Goal: Task Accomplishment & Management: Use online tool/utility

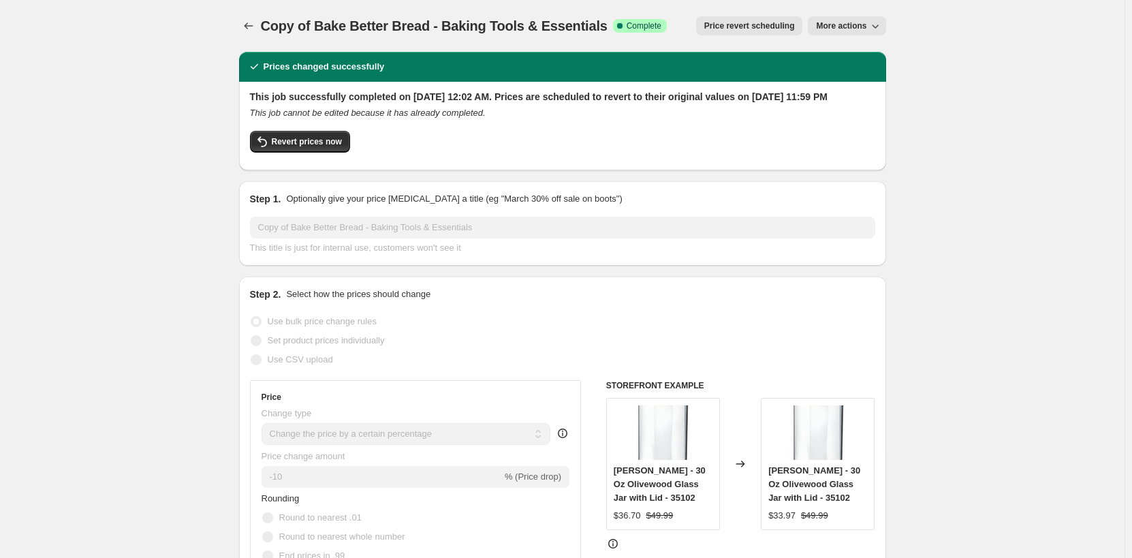
select select "percentage"
select select "no_change"
select select "product_status"
select select "tag"
select select "not_equal"
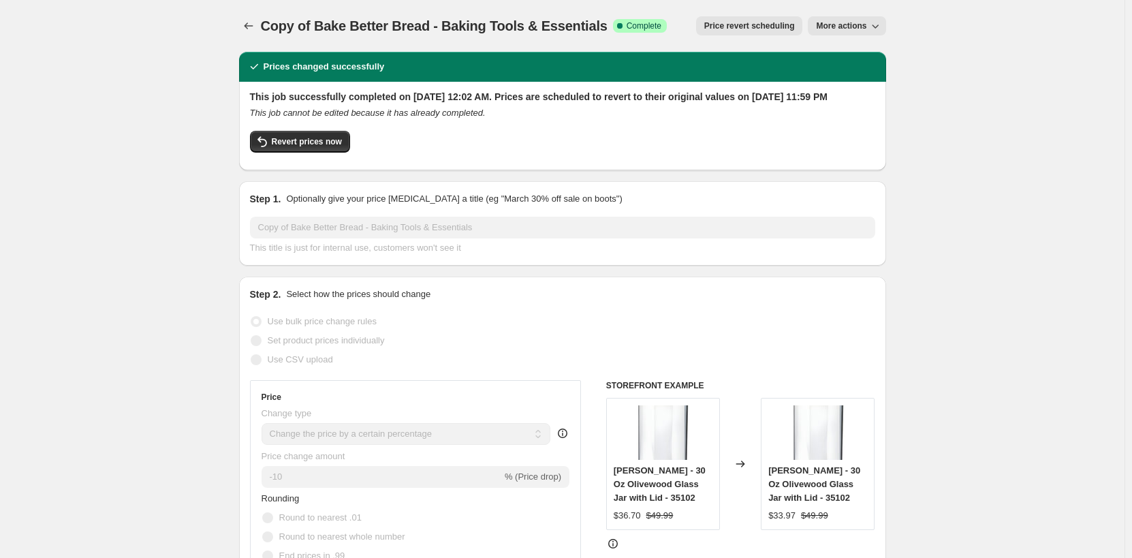
select select "collection"
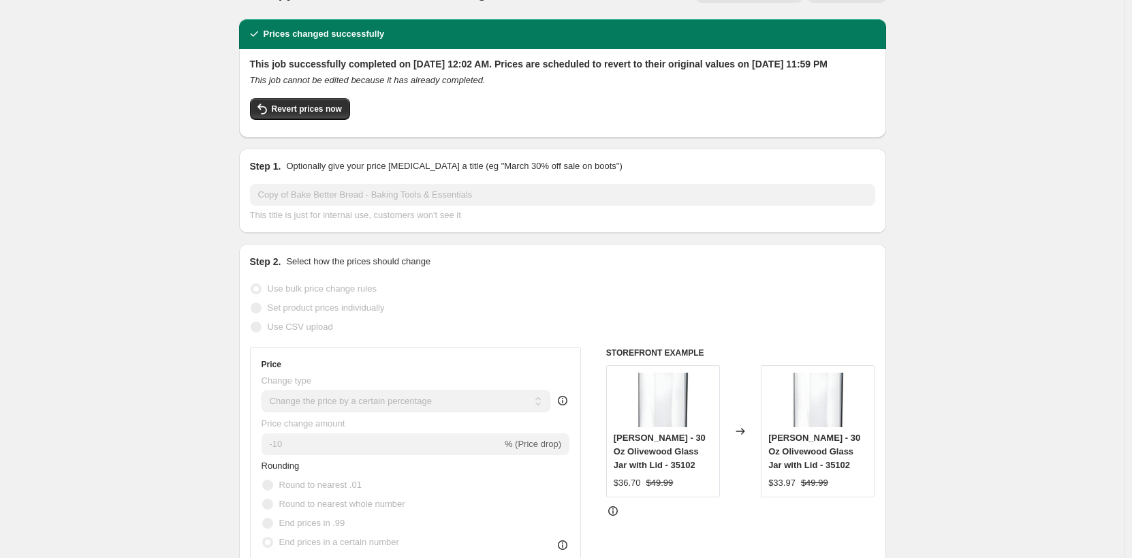
scroll to position [0, 0]
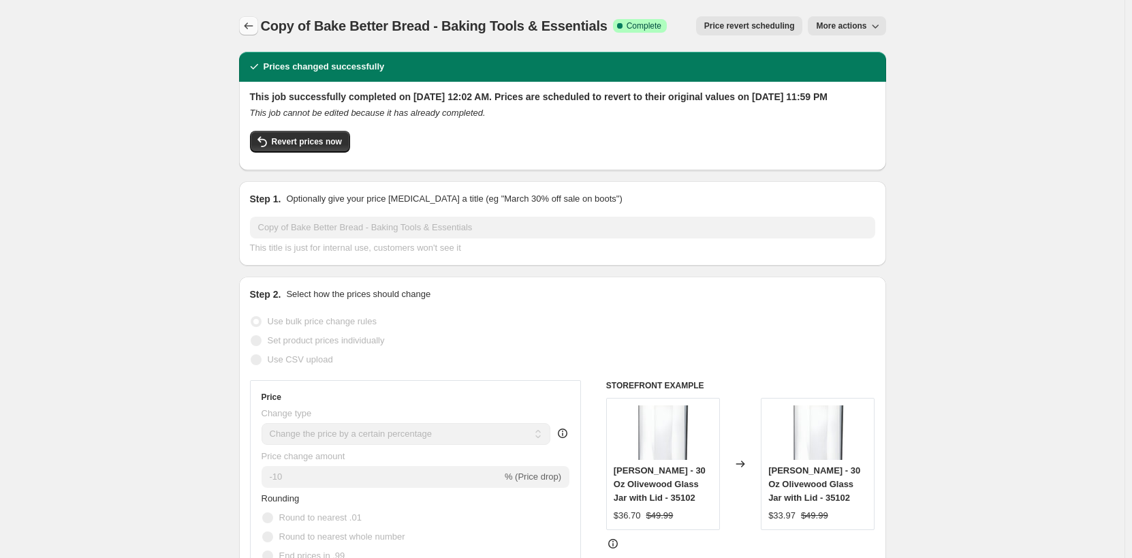
click at [249, 27] on icon "Price change jobs" at bounding box center [249, 26] width 14 height 14
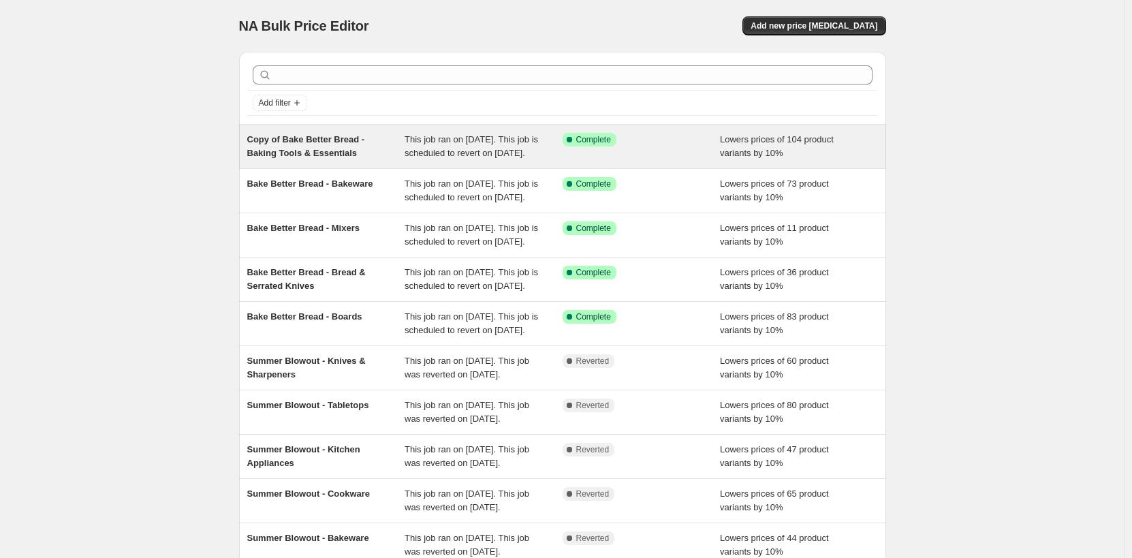
click at [377, 153] on div "Copy of Bake Better Bread - Baking Tools & Essentials" at bounding box center [326, 146] width 158 height 27
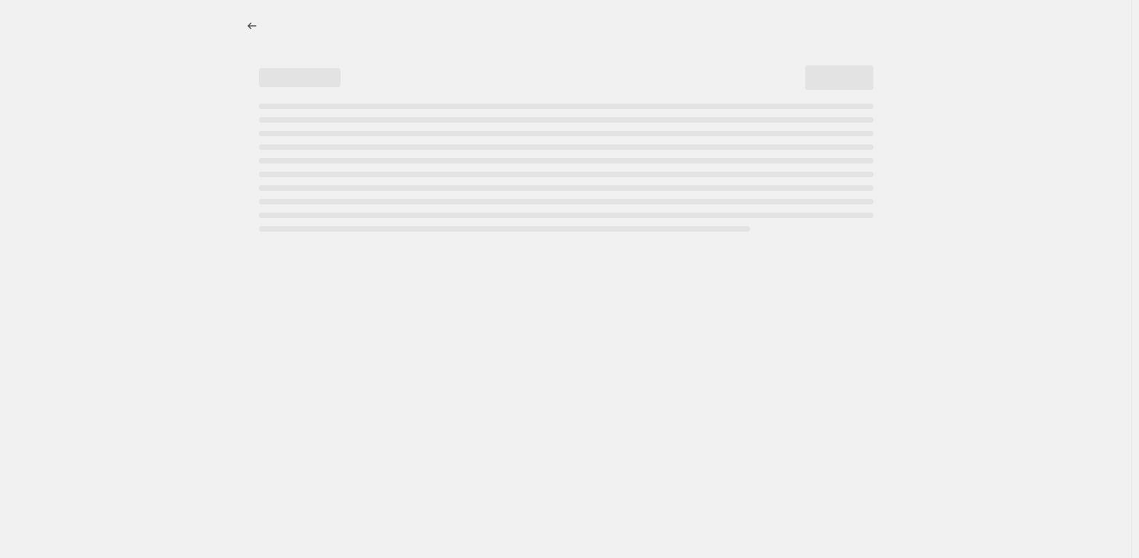
select select "percentage"
select select "no_change"
select select "product_status"
select select "tag"
select select "not_equal"
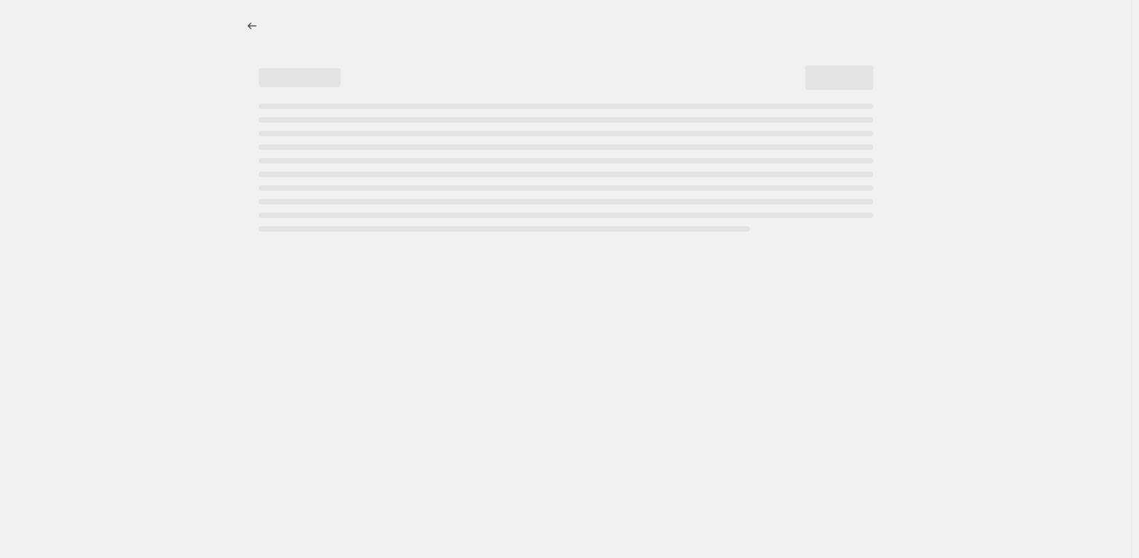
select select "collection"
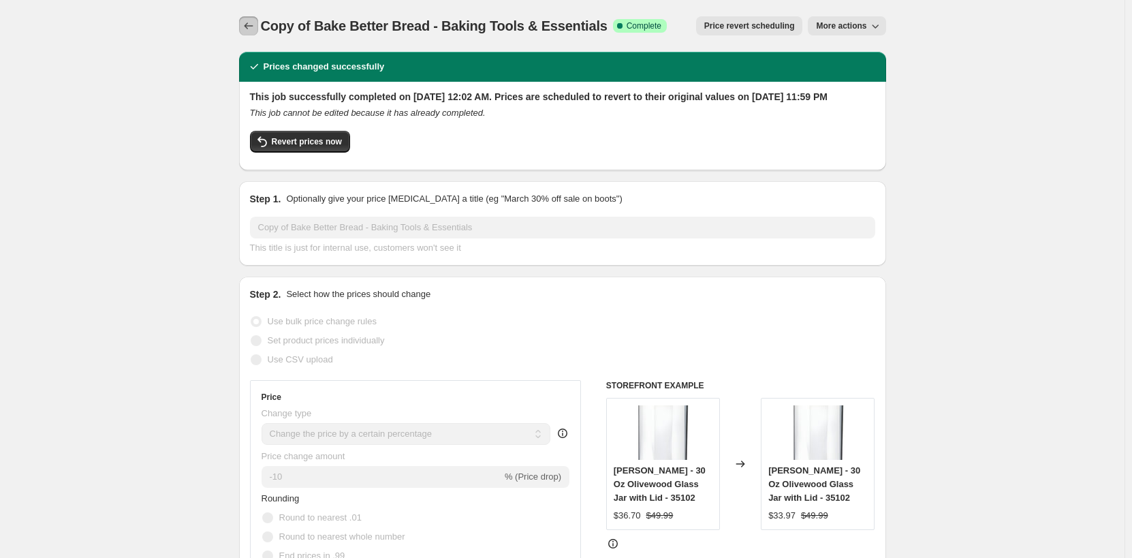
click at [251, 25] on icon "Price change jobs" at bounding box center [249, 26] width 14 height 14
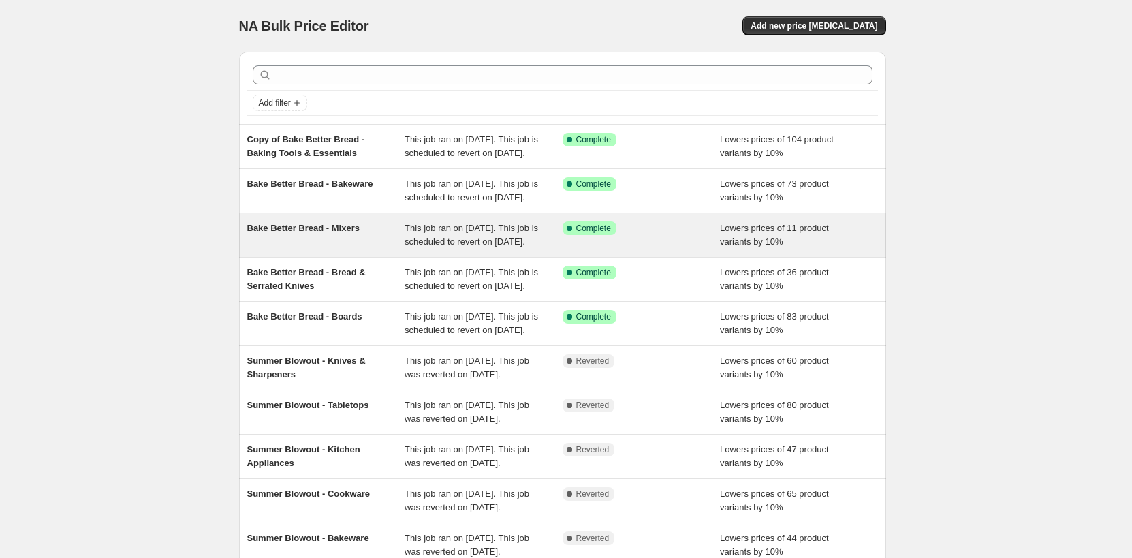
click at [378, 249] on div "Bake Better Bread - Mixers" at bounding box center [326, 234] width 158 height 27
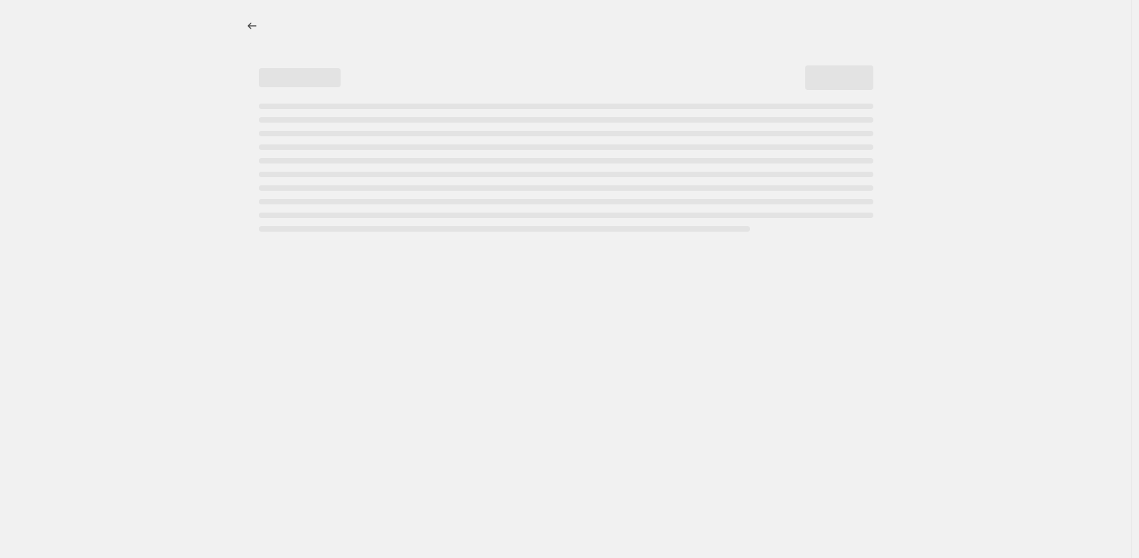
select select "percentage"
select select "no_change"
select select "product_status"
select select "tag"
select select "not_equal"
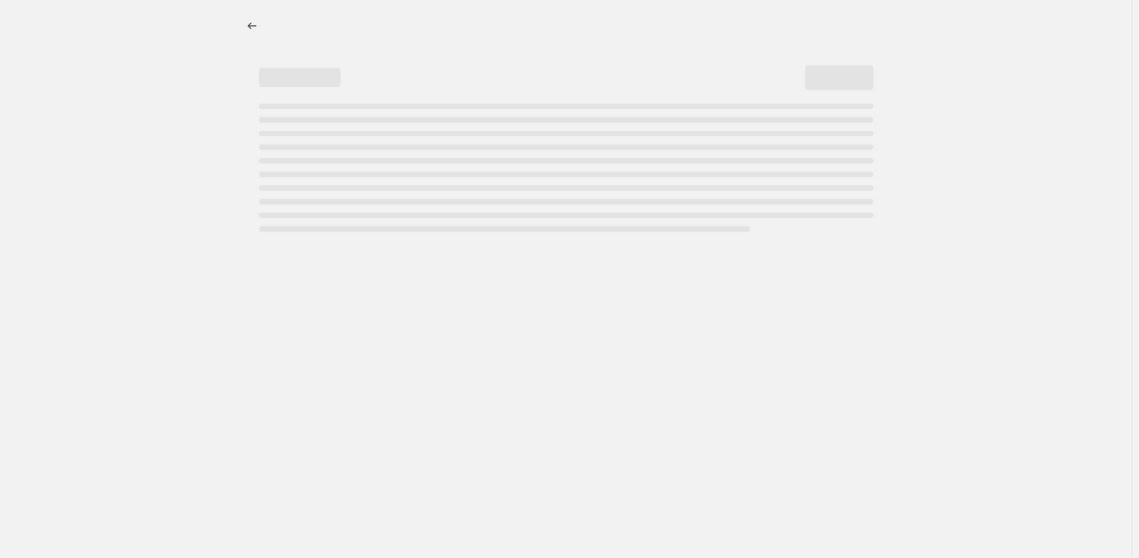
select select "collection"
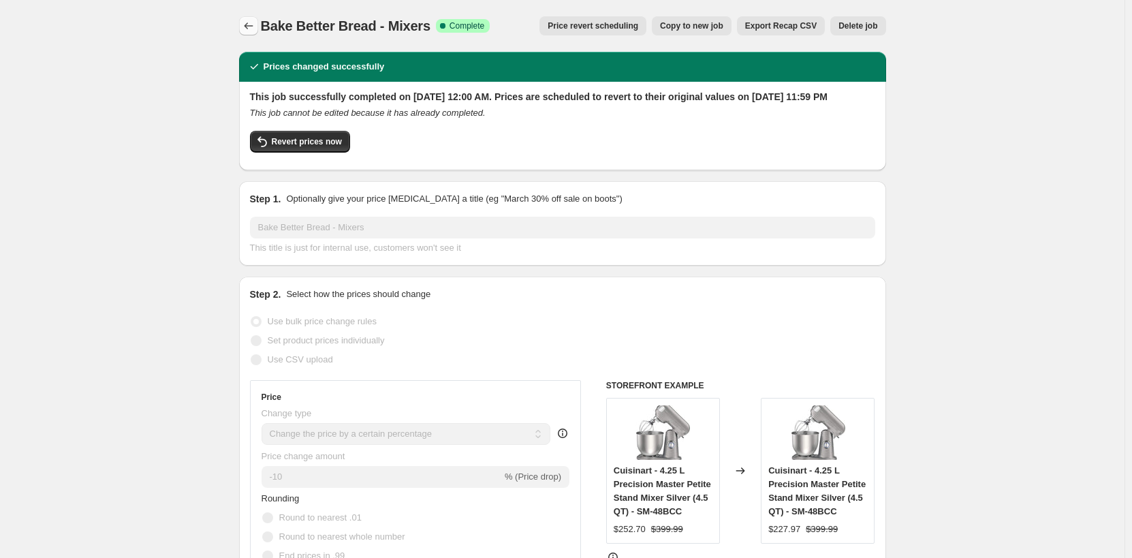
click at [249, 20] on icon "Price change jobs" at bounding box center [249, 26] width 14 height 14
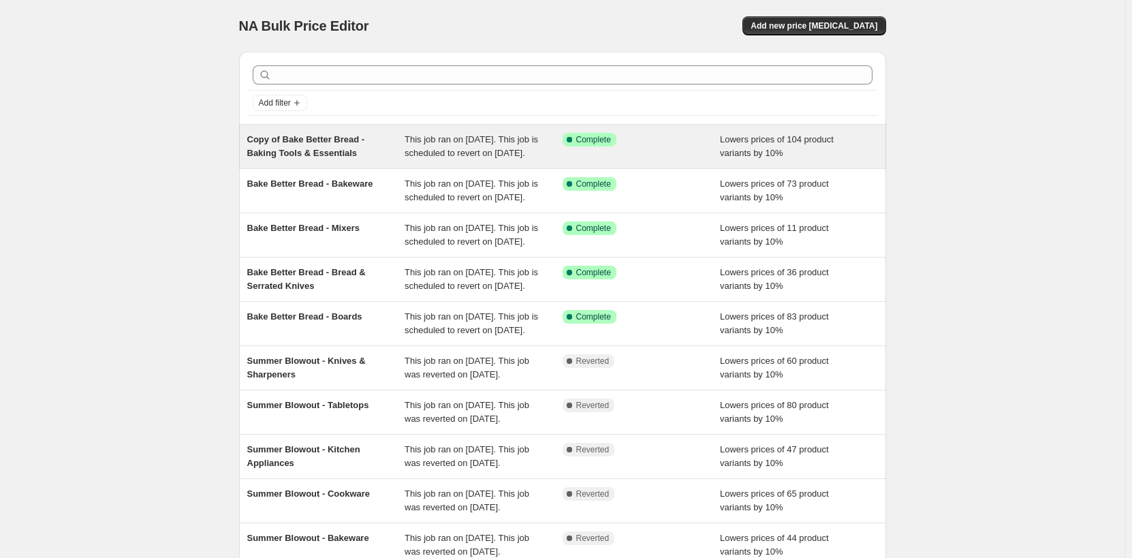
click at [371, 160] on div "Copy of Bake Better Bread - Baking Tools & Essentials" at bounding box center [326, 146] width 158 height 27
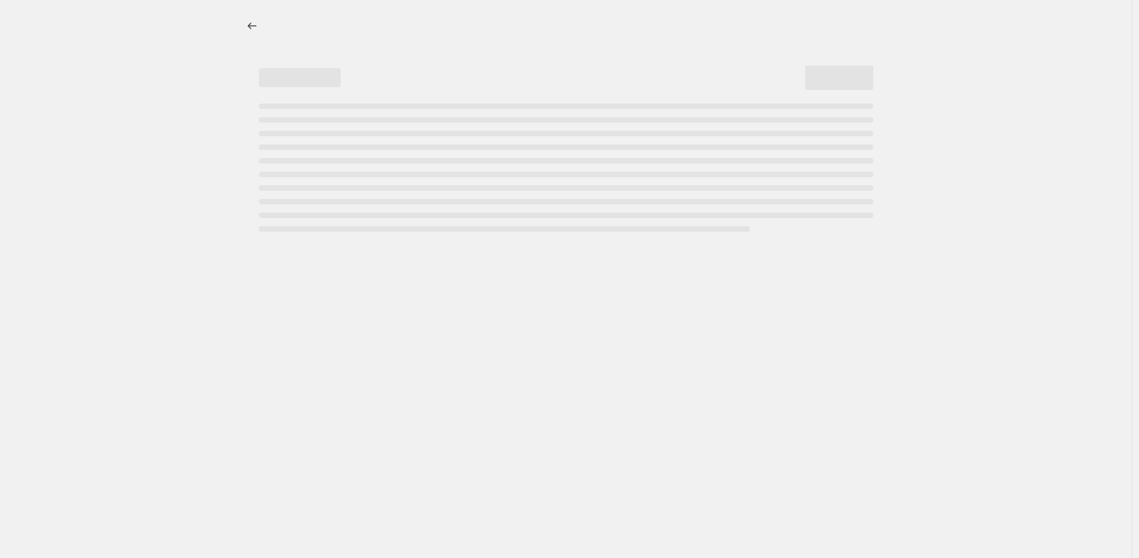
select select "percentage"
select select "no_change"
select select "product_status"
select select "tag"
select select "not_equal"
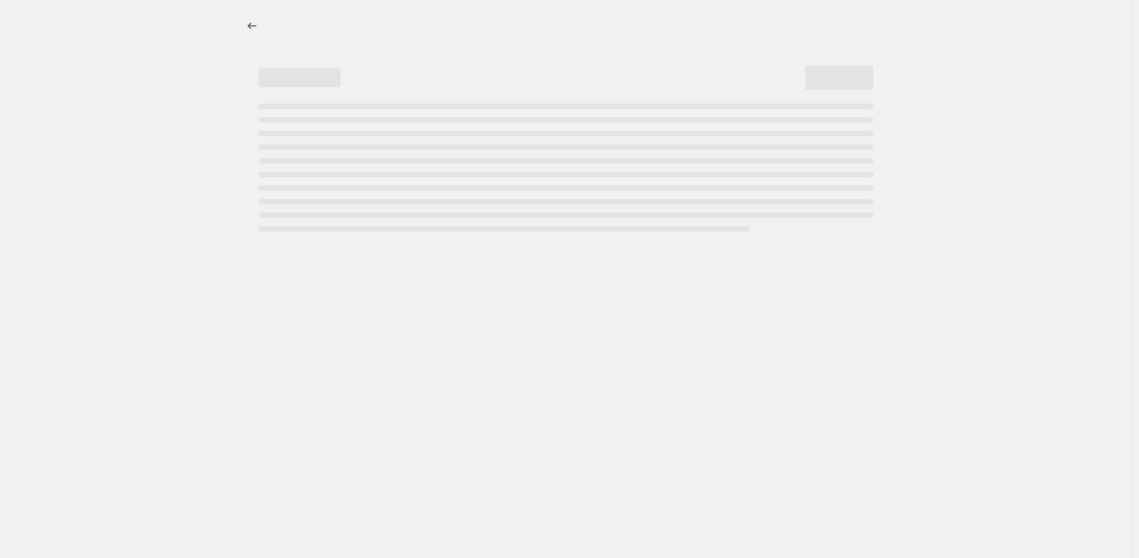
select select "collection"
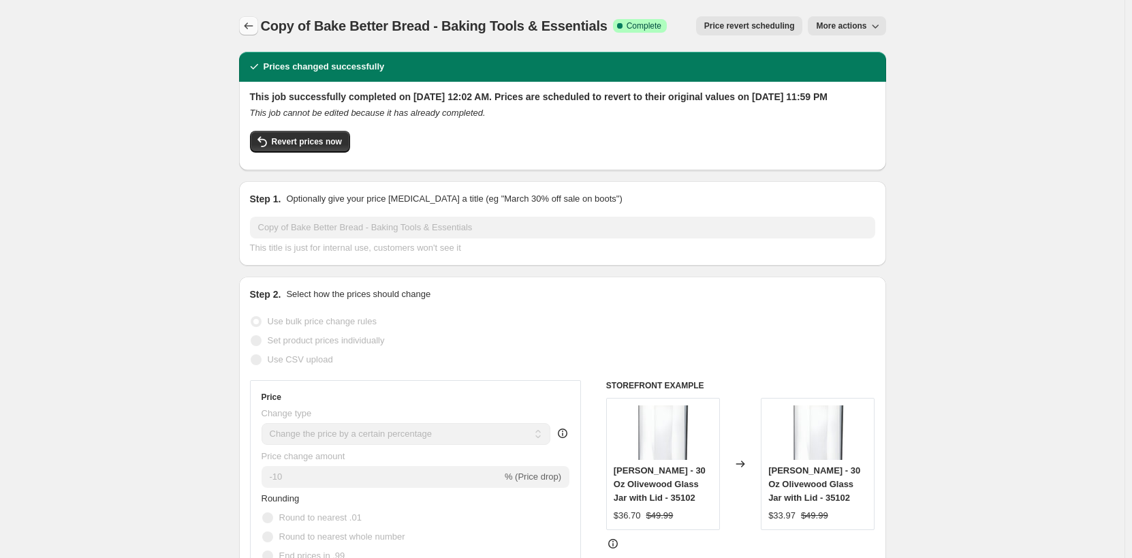
click at [253, 30] on icon "Price change jobs" at bounding box center [249, 26] width 14 height 14
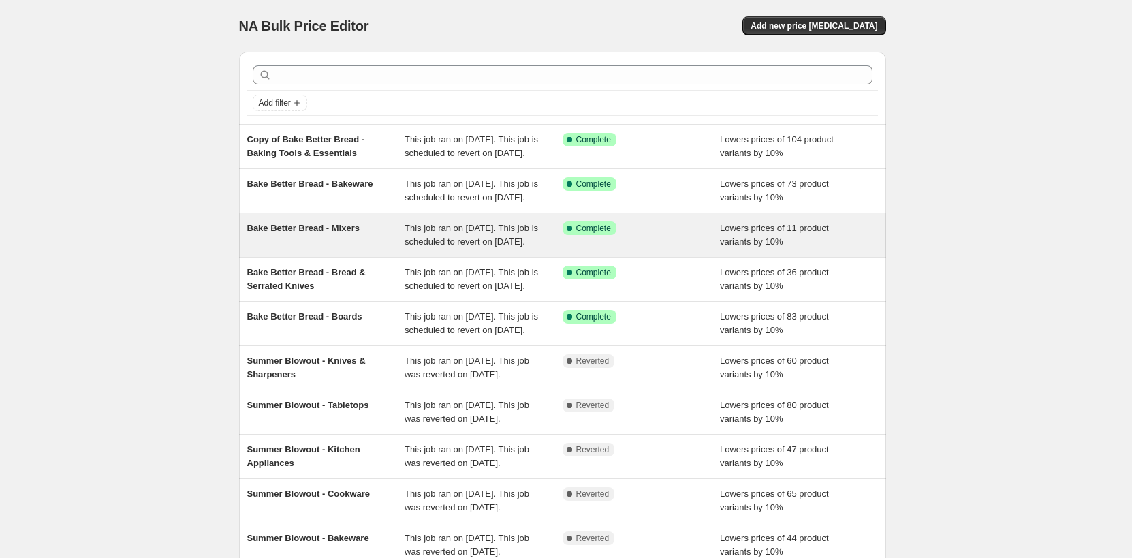
click at [331, 233] on span "Bake Better Bread - Mixers" at bounding box center [303, 228] width 112 height 10
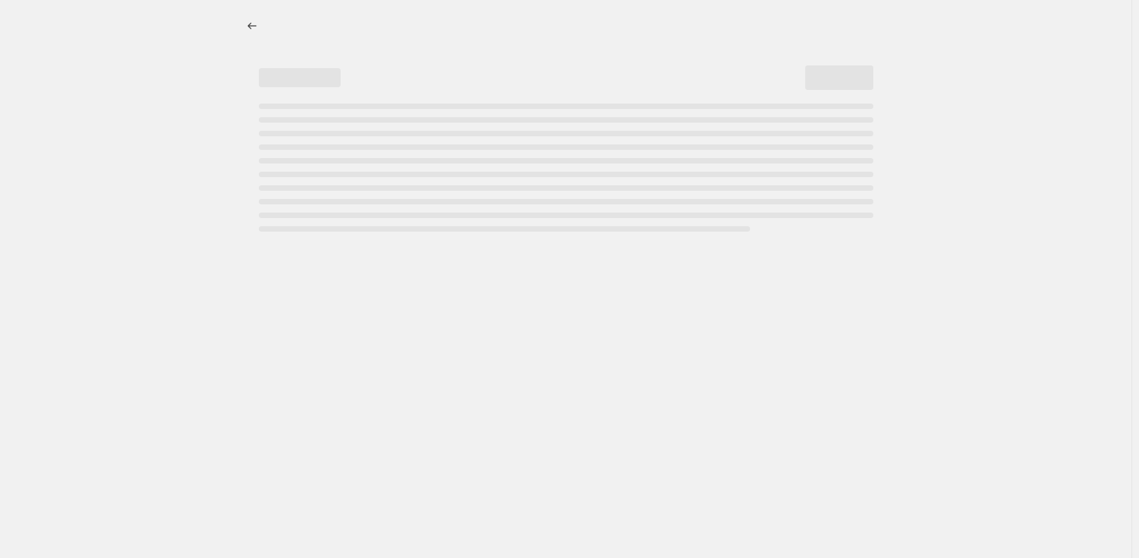
select select "percentage"
select select "no_change"
select select "product_status"
select select "tag"
select select "not_equal"
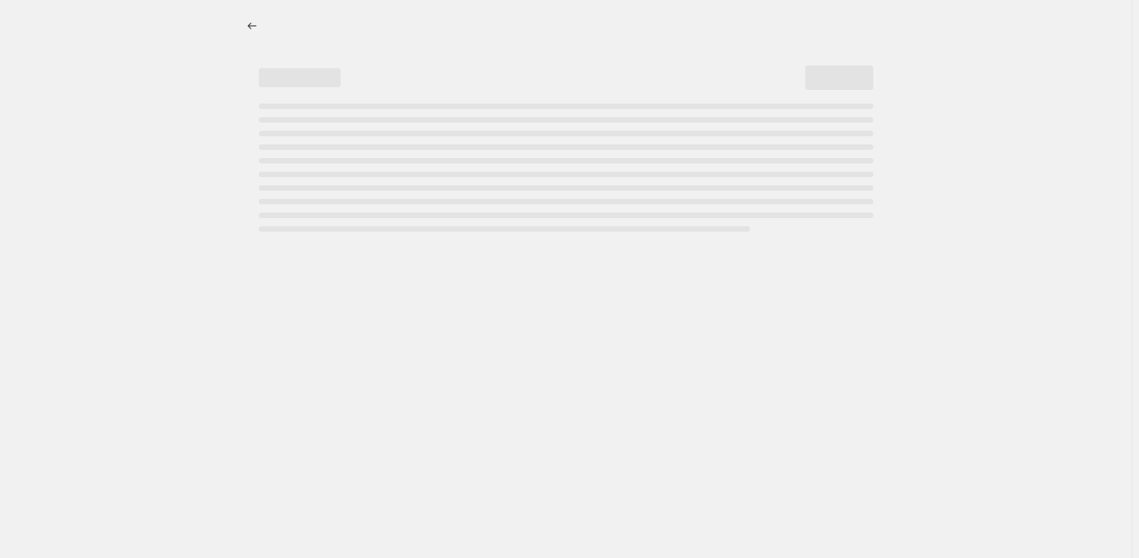
select select "collection"
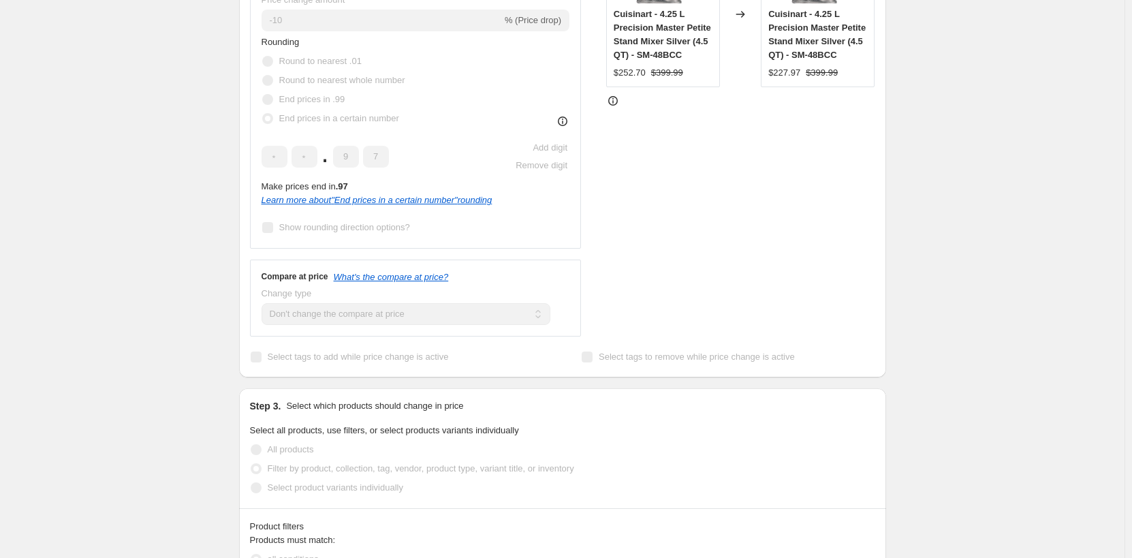
scroll to position [273, 0]
